Goal: Information Seeking & Learning: Learn about a topic

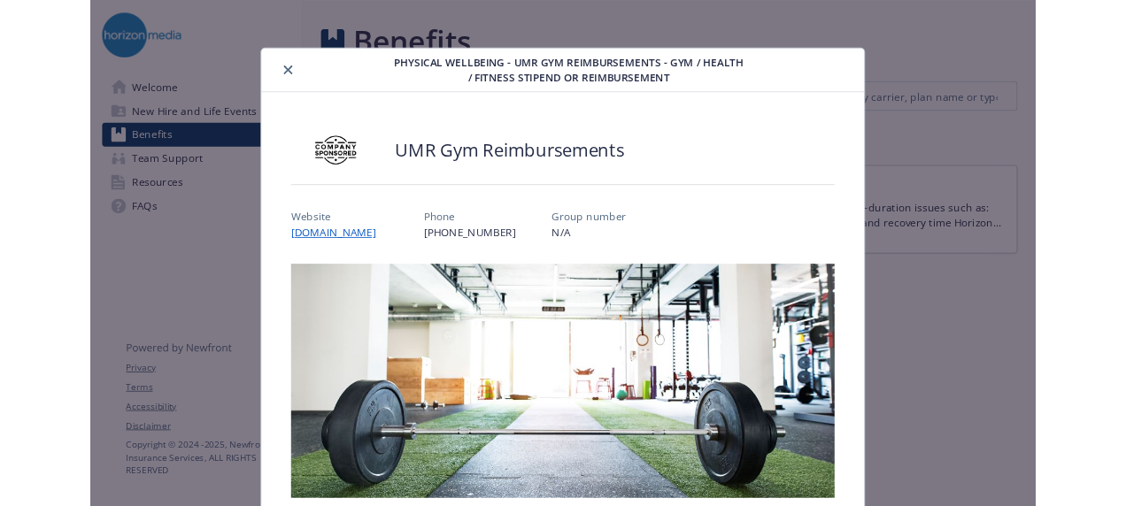
scroll to position [15, 0]
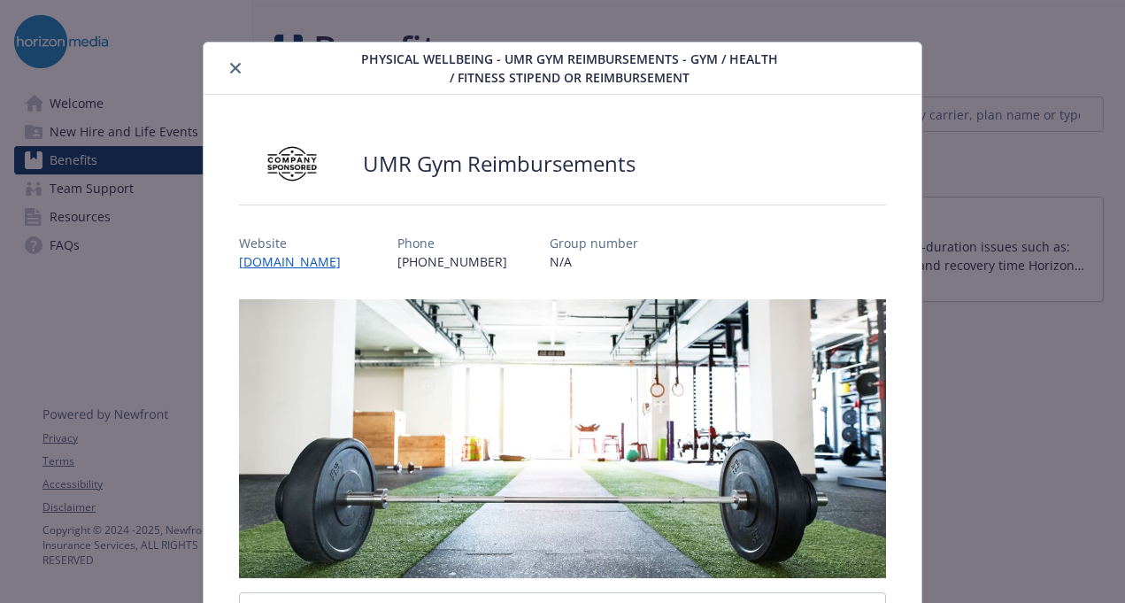
click at [230, 68] on icon "close" at bounding box center [235, 68] width 11 height 11
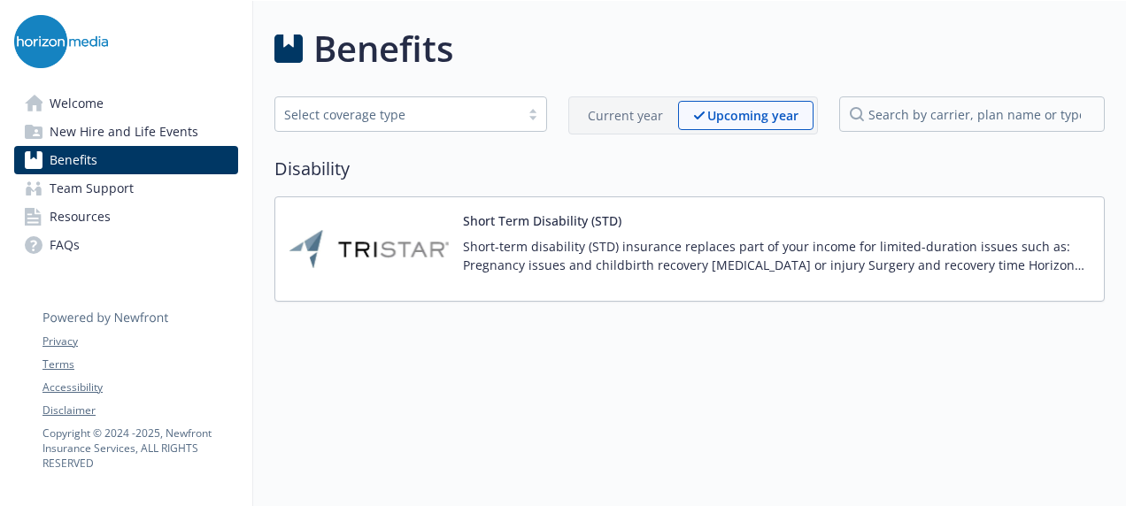
click at [102, 222] on span "Resources" at bounding box center [80, 217] width 61 height 28
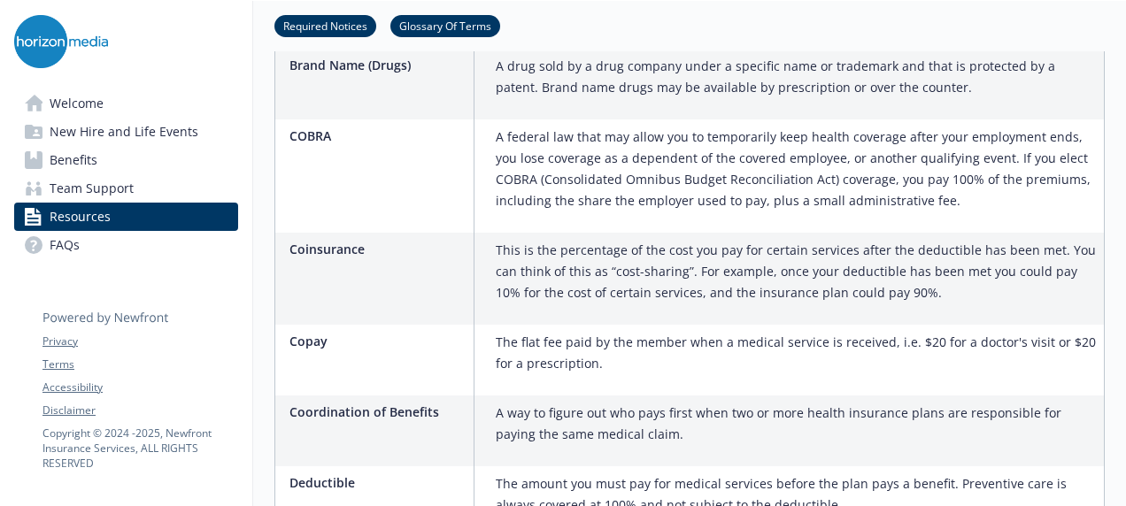
scroll to position [1947, 0]
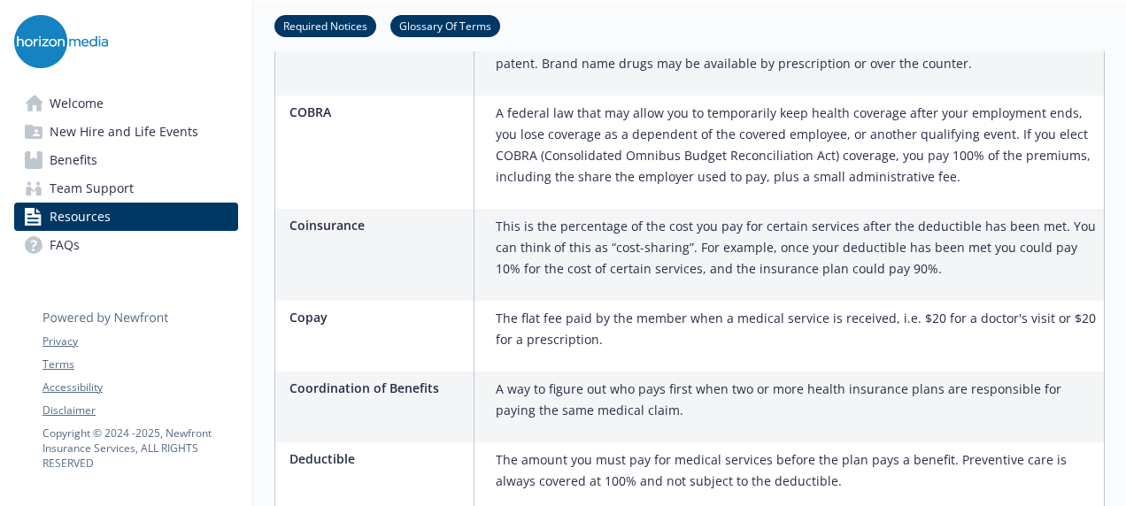
click at [65, 163] on span "Benefits" at bounding box center [74, 160] width 48 height 28
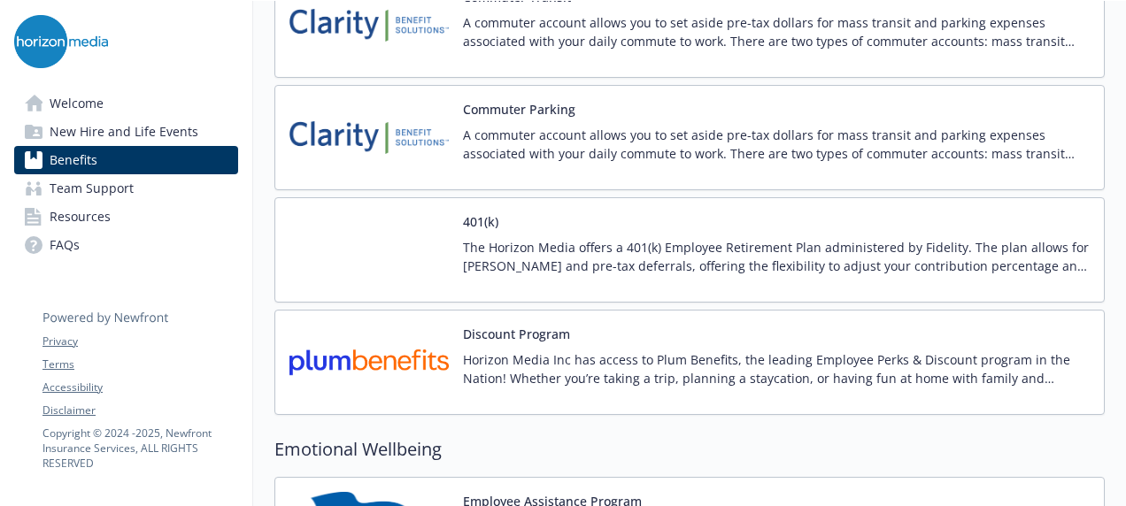
scroll to position [3009, 0]
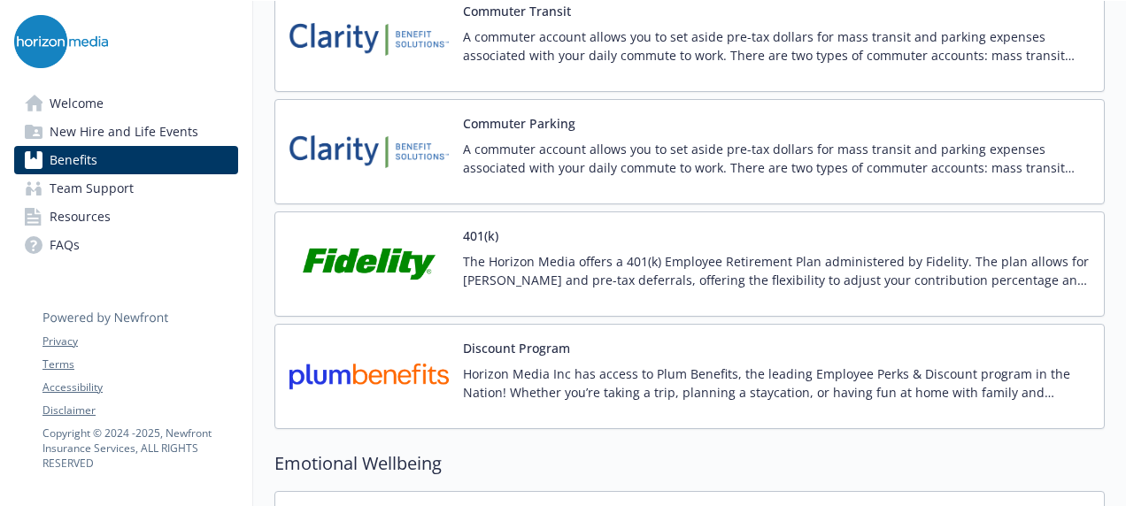
click at [862, 373] on p "Horizon Media Inc has access to Plum Benefits, the leading Employee Perks & Dis…" at bounding box center [776, 383] width 627 height 37
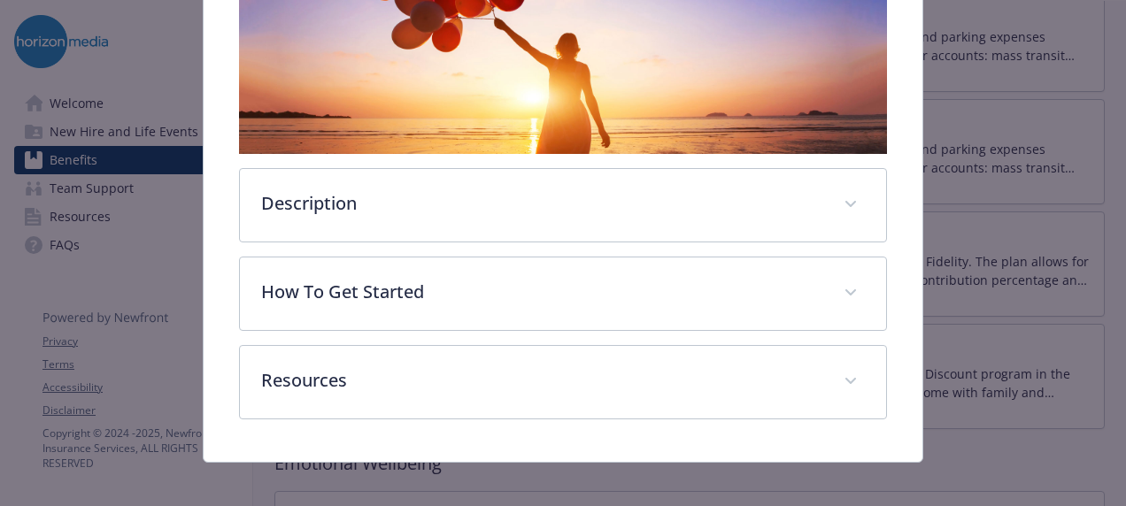
scroll to position [354, 0]
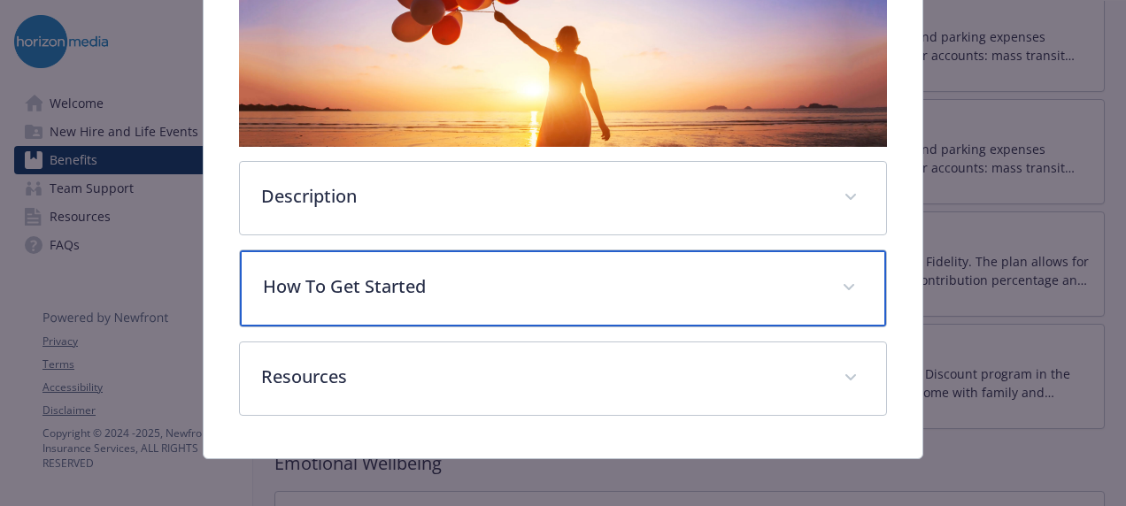
click at [680, 278] on p "How To Get Started" at bounding box center [541, 286] width 557 height 27
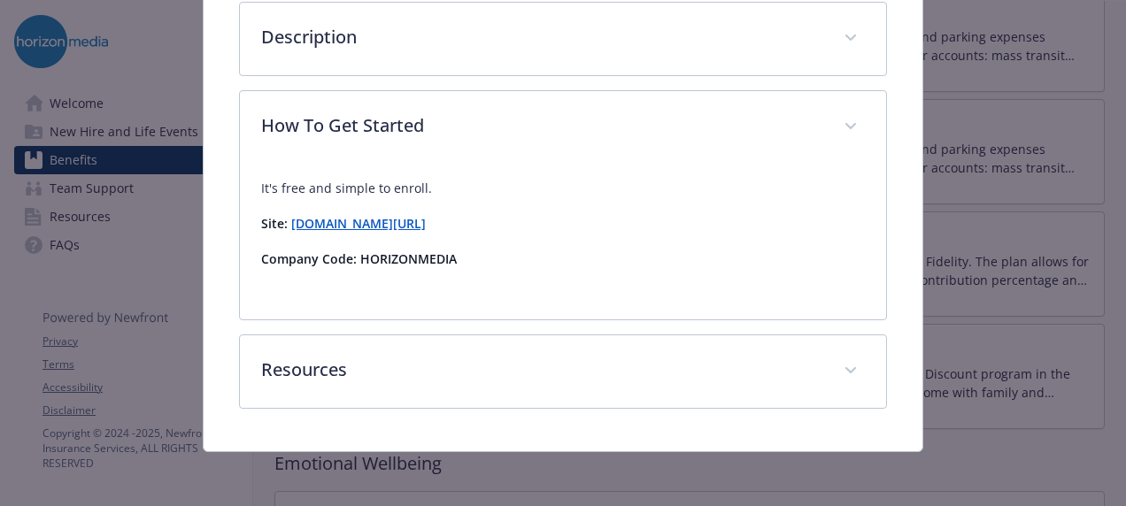
scroll to position [510, 0]
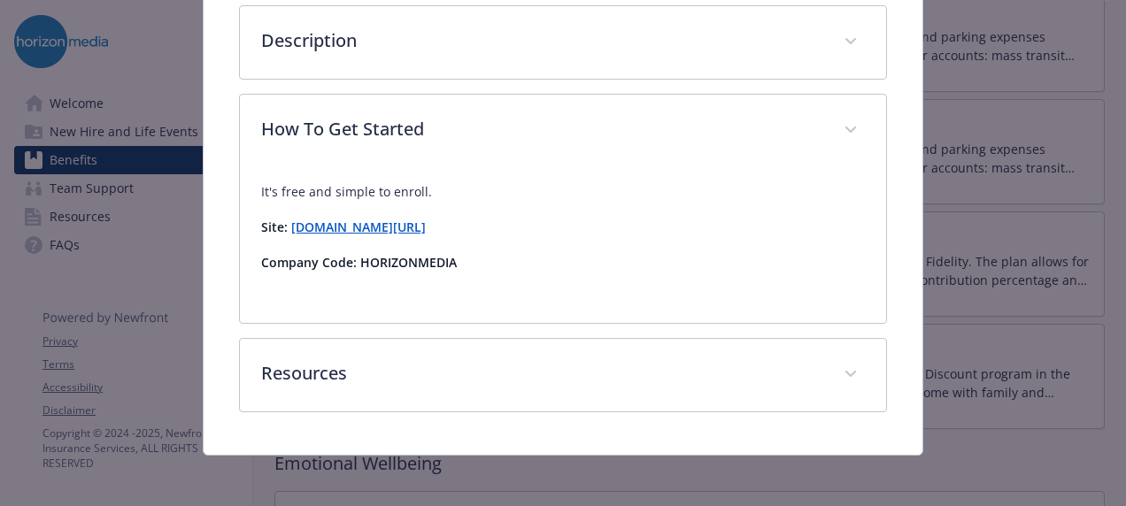
click at [377, 230] on strong "[DOMAIN_NAME][URL]" at bounding box center [358, 227] width 135 height 17
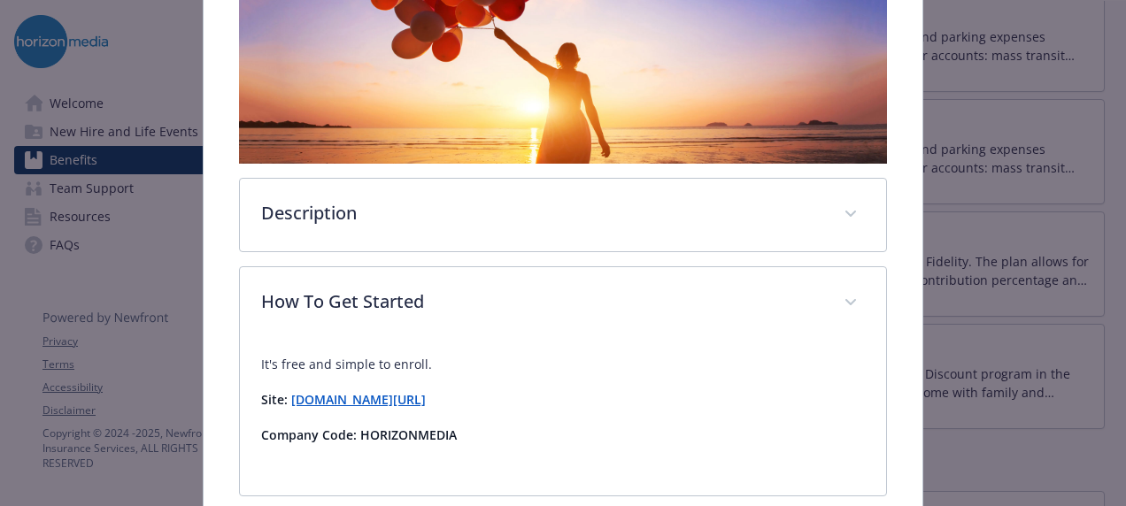
scroll to position [0, 0]
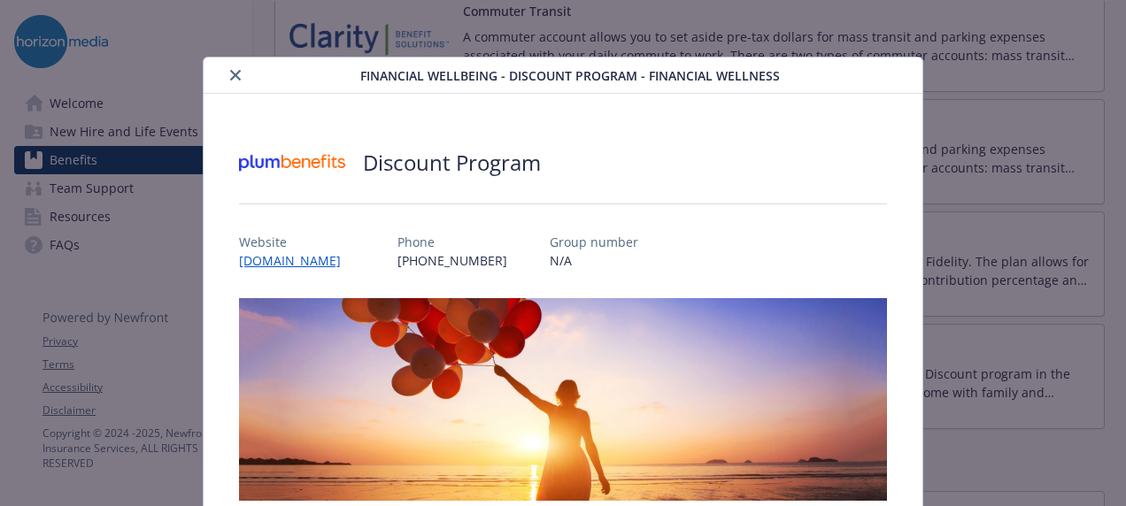
click at [232, 81] on button "close" at bounding box center [235, 75] width 21 height 21
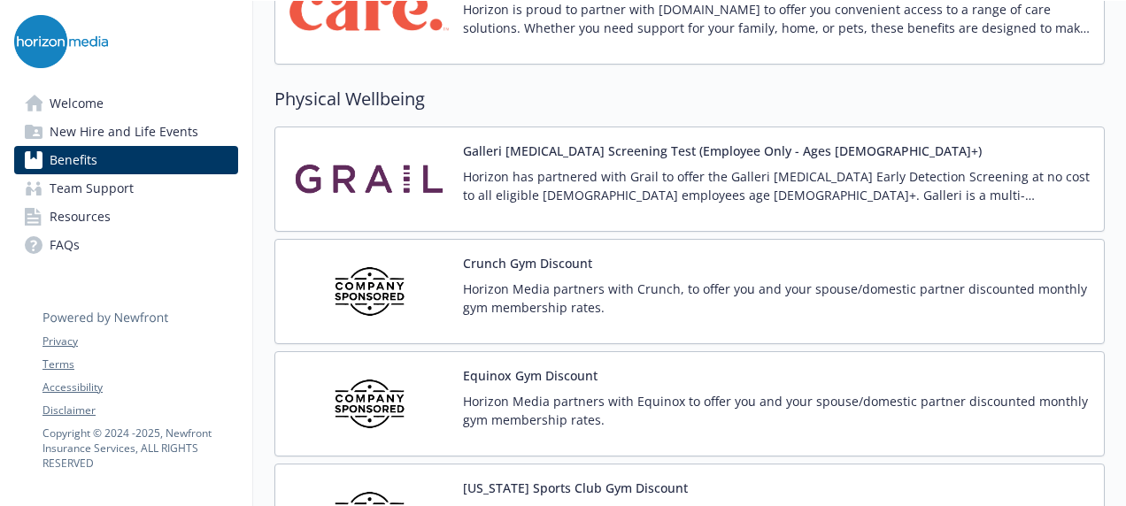
scroll to position [3755, 0]
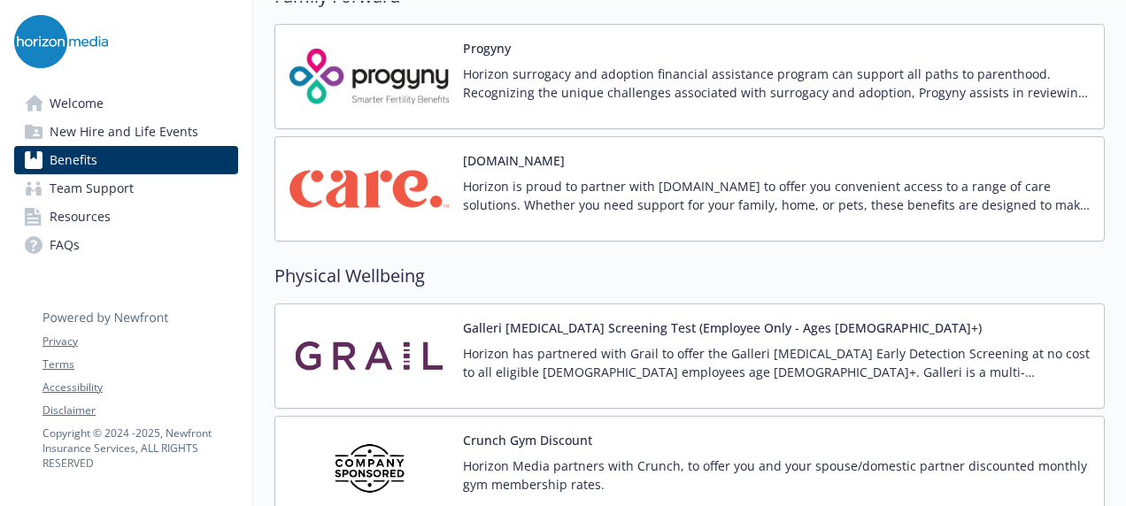
click at [88, 218] on span "Resources" at bounding box center [80, 217] width 61 height 28
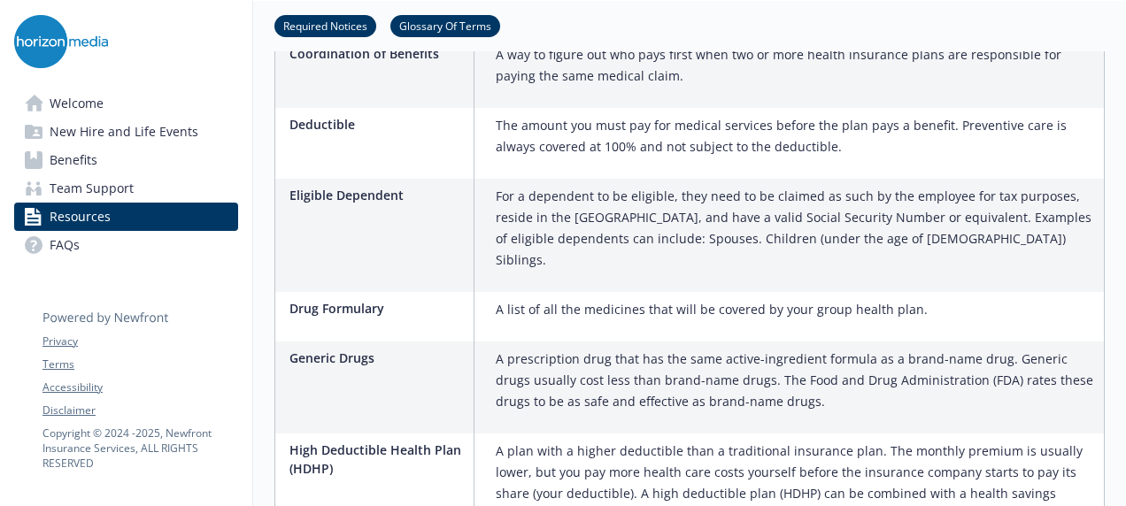
scroll to position [1986, 0]
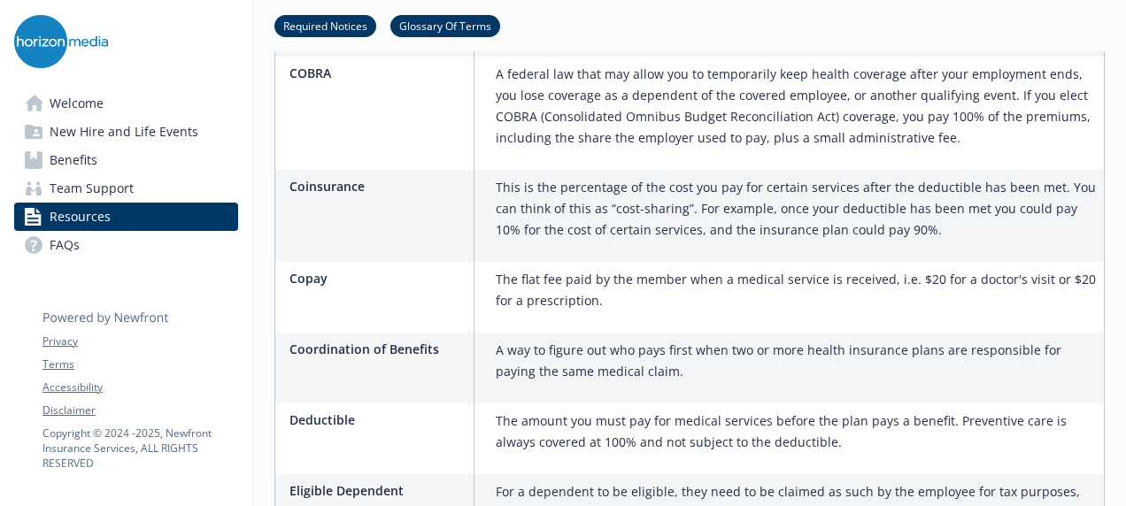
click at [83, 181] on span "Team Support" at bounding box center [92, 188] width 84 height 28
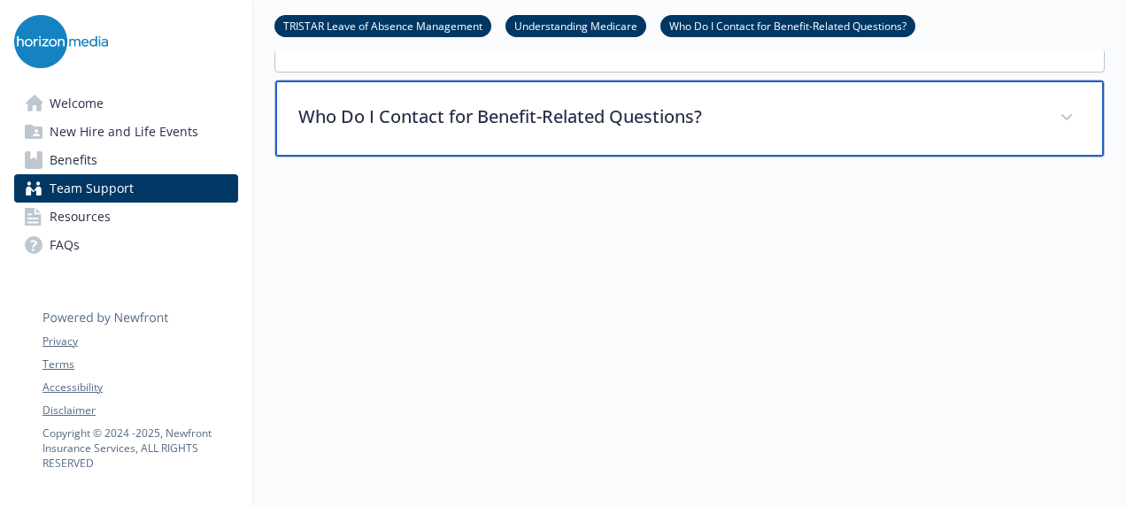
scroll to position [756, 0]
click at [702, 104] on p "Who Do I Contact for Benefit-Related Questions?" at bounding box center [668, 117] width 740 height 27
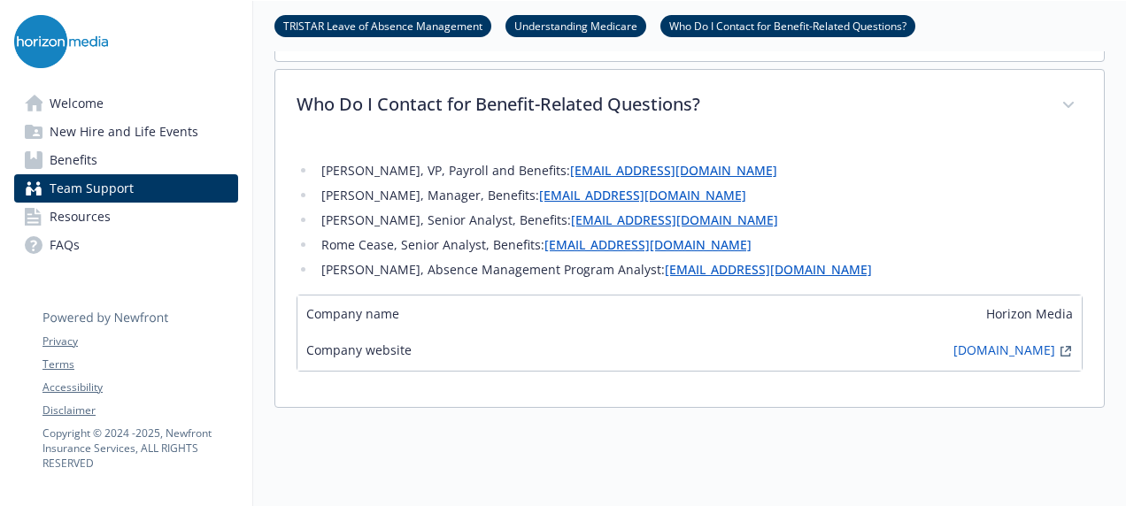
click at [93, 165] on span "Benefits" at bounding box center [74, 160] width 48 height 28
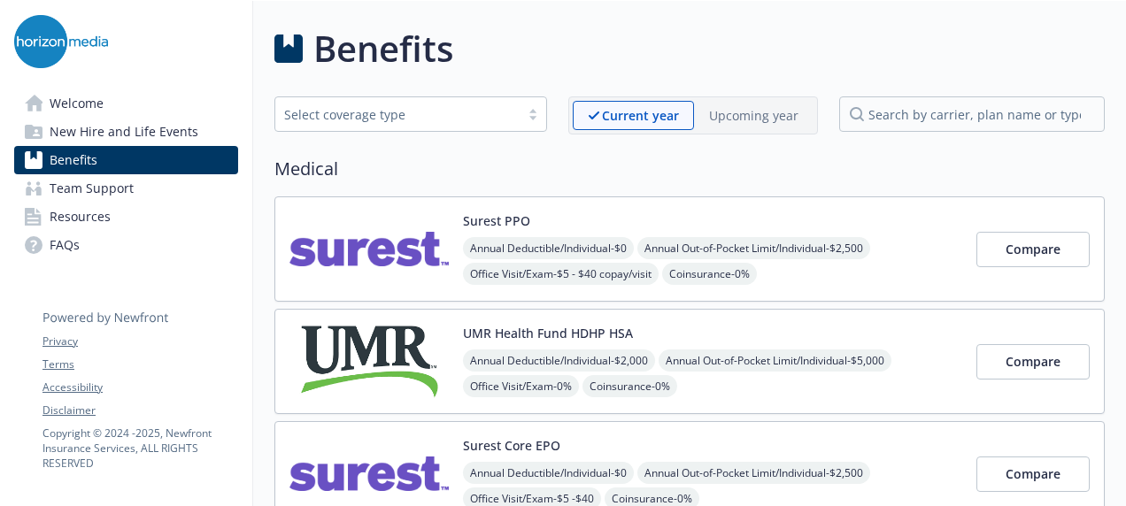
click at [105, 111] on link "Welcome" at bounding box center [126, 103] width 224 height 28
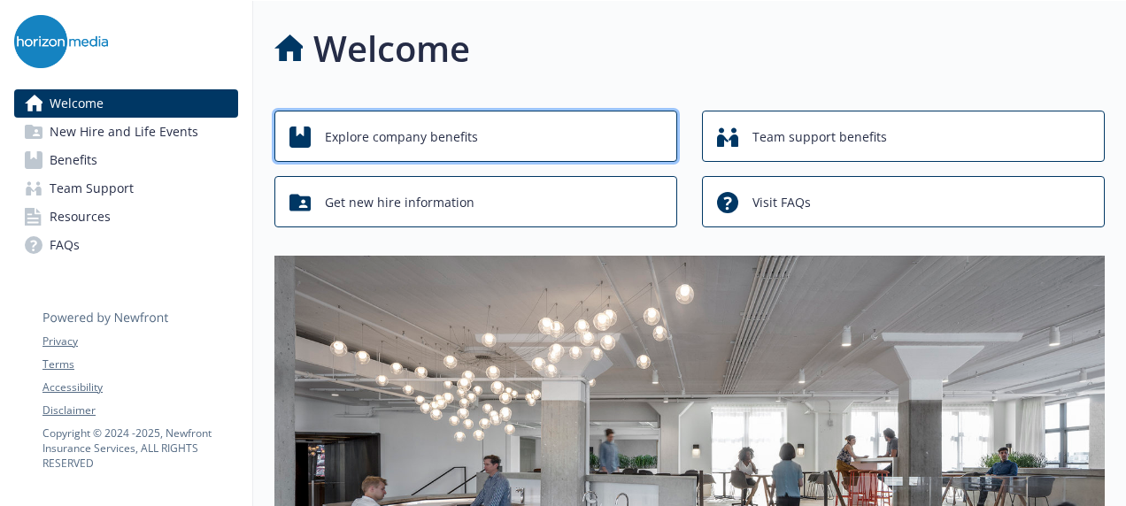
click at [477, 138] on div "Explore company benefits" at bounding box center [478, 137] width 378 height 34
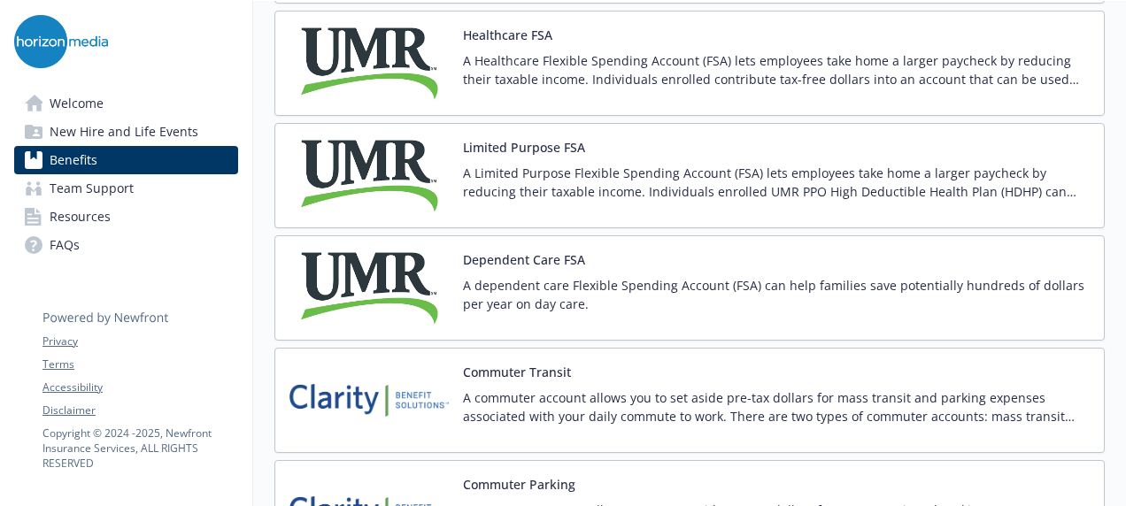
scroll to position [2743, 0]
